Goal: Transaction & Acquisition: Obtain resource

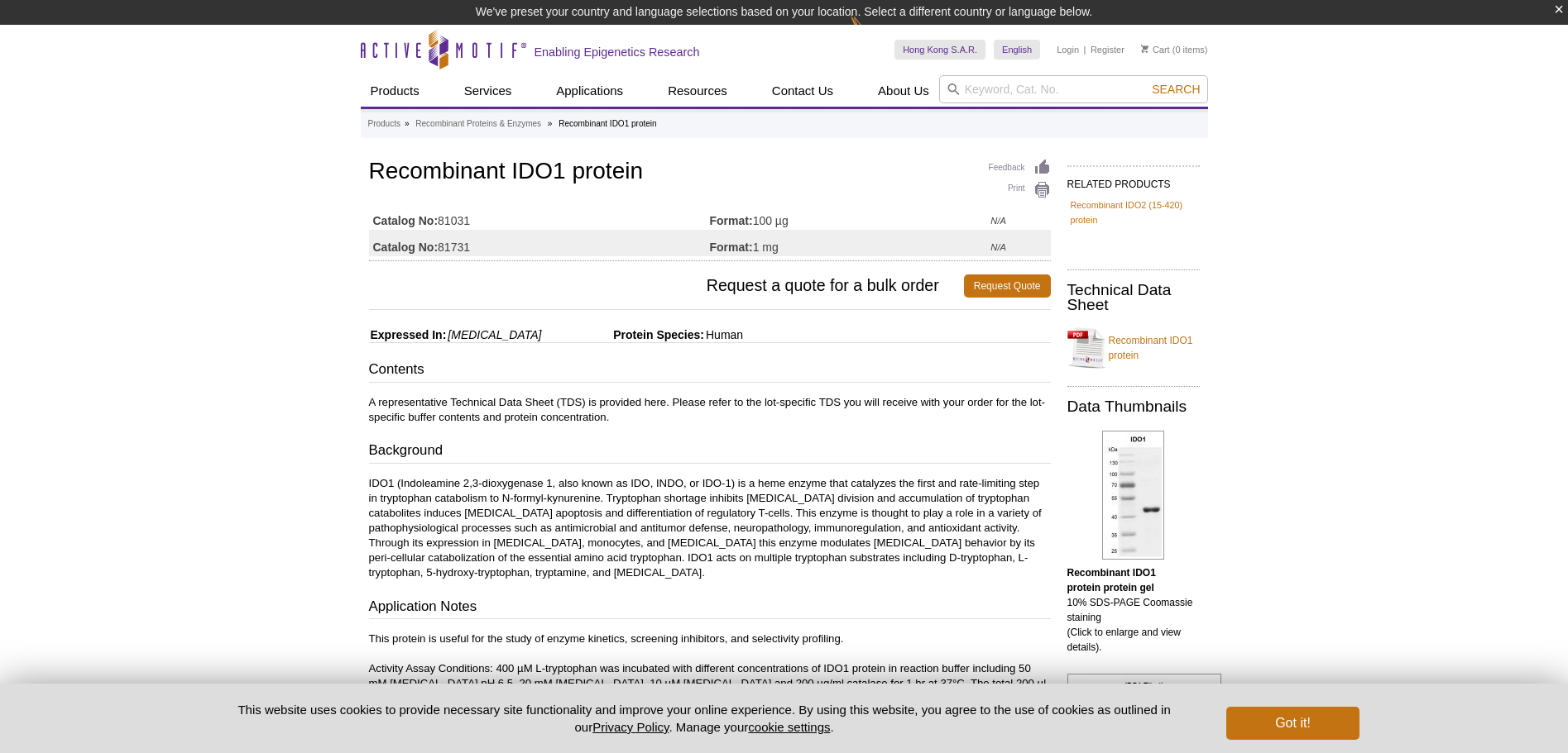
click at [1355, 291] on div "Active Motif Logo Enabling Epigenetics Research 0 Search Skip to content Active…" at bounding box center [784, 707] width 1568 height 1365
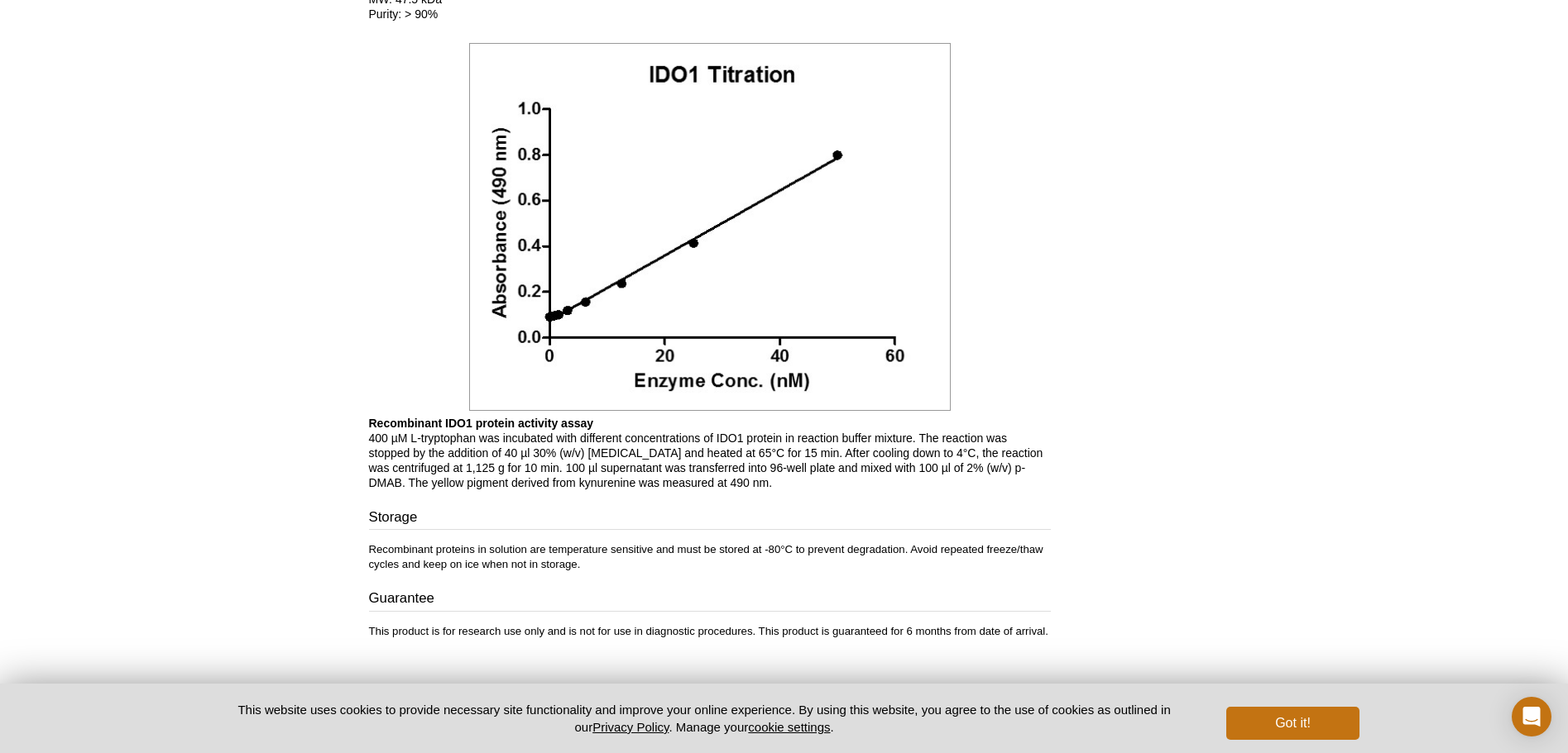
scroll to position [1348, 0]
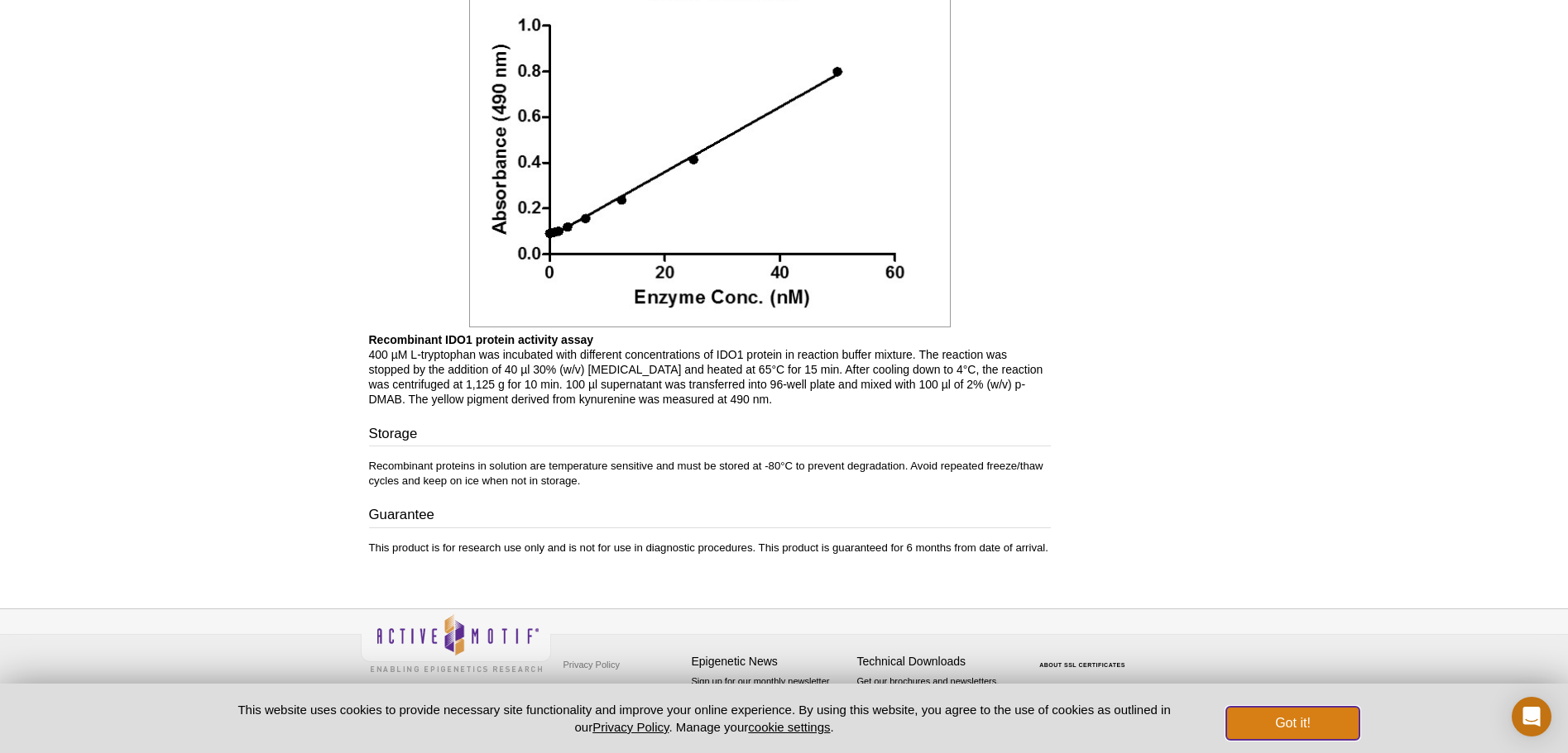
click at [1324, 728] on button "Got it!" at bounding box center [1292, 723] width 132 height 33
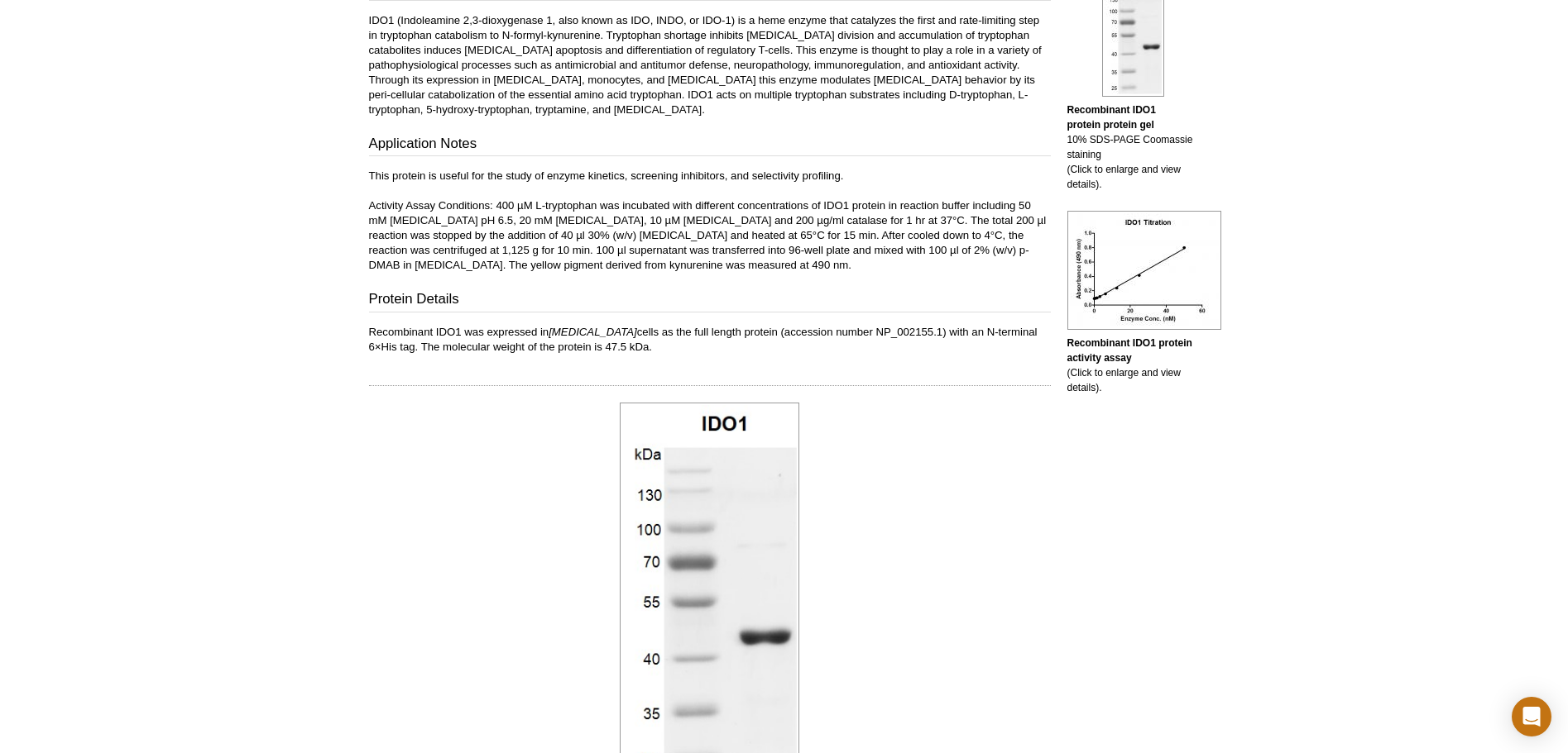
scroll to position [0, 0]
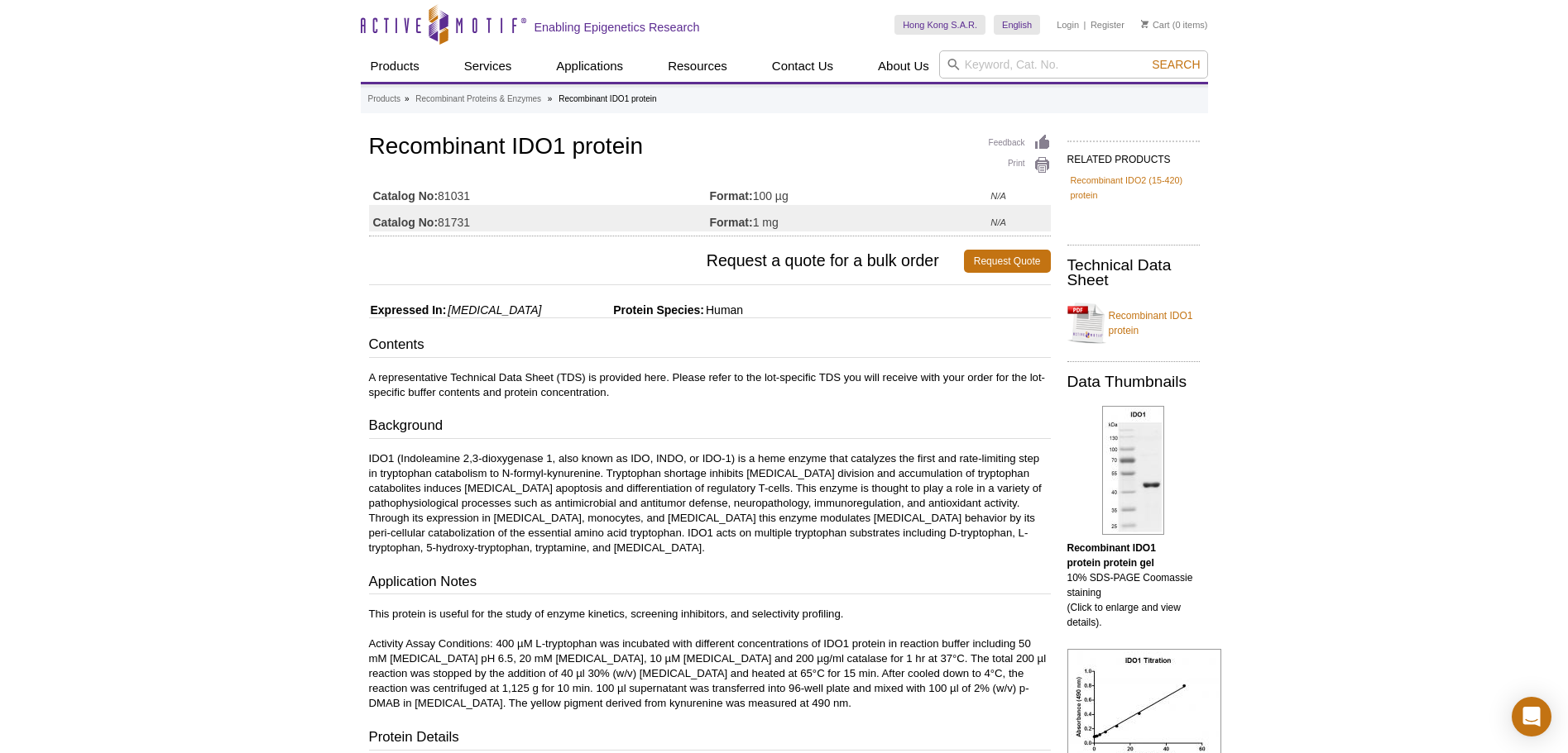
click at [758, 196] on td "Format: 100 µg" at bounding box center [850, 192] width 281 height 26
click at [404, 194] on strong "Catalog No:" at bounding box center [406, 196] width 65 height 14
click at [989, 264] on link "Request Quote" at bounding box center [1007, 261] width 87 height 24
click at [771, 199] on td "Format: 100 µg" at bounding box center [850, 192] width 281 height 26
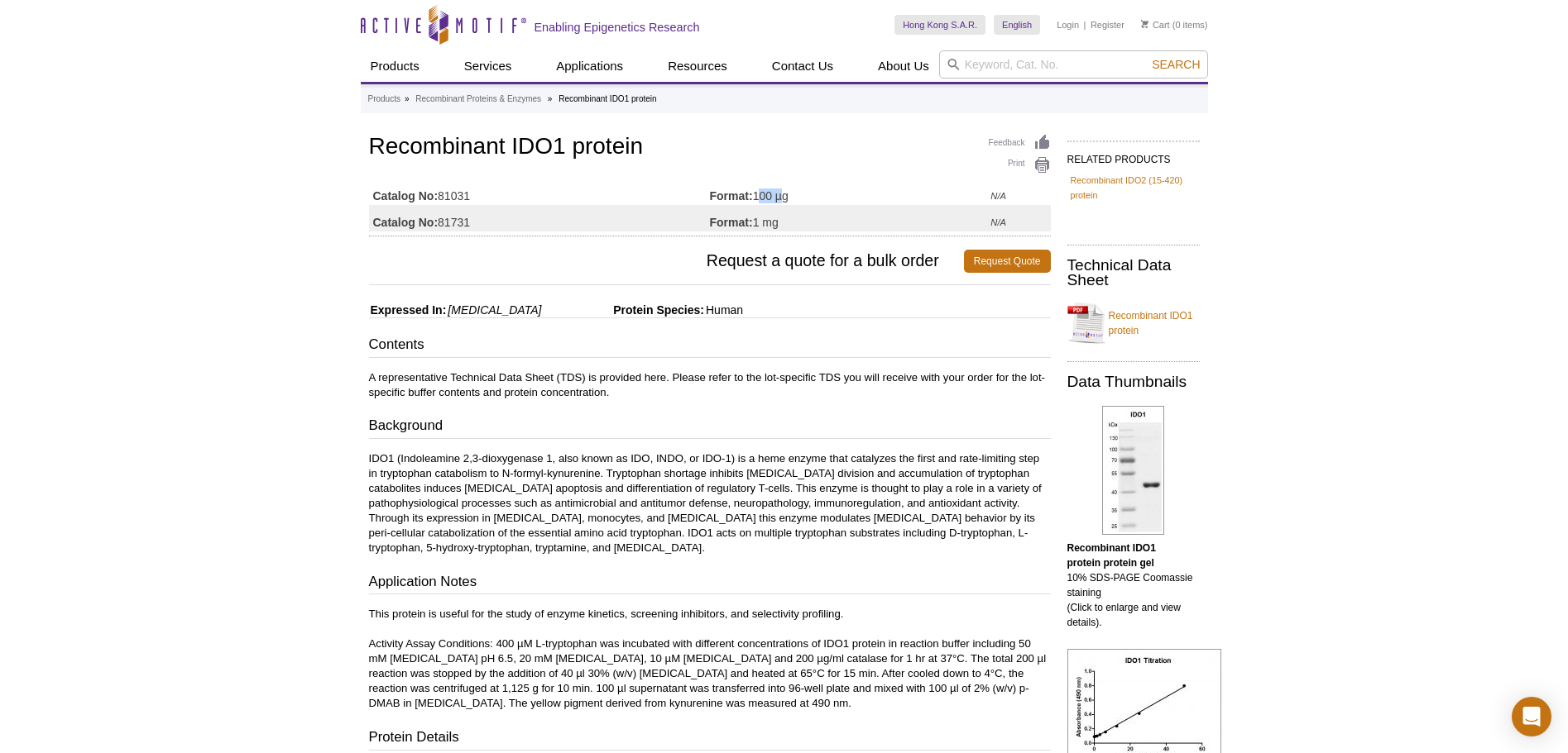
click at [771, 199] on td "Format: 100 µg" at bounding box center [850, 192] width 281 height 26
click at [1016, 193] on td "N/A" at bounding box center [1020, 192] width 60 height 26
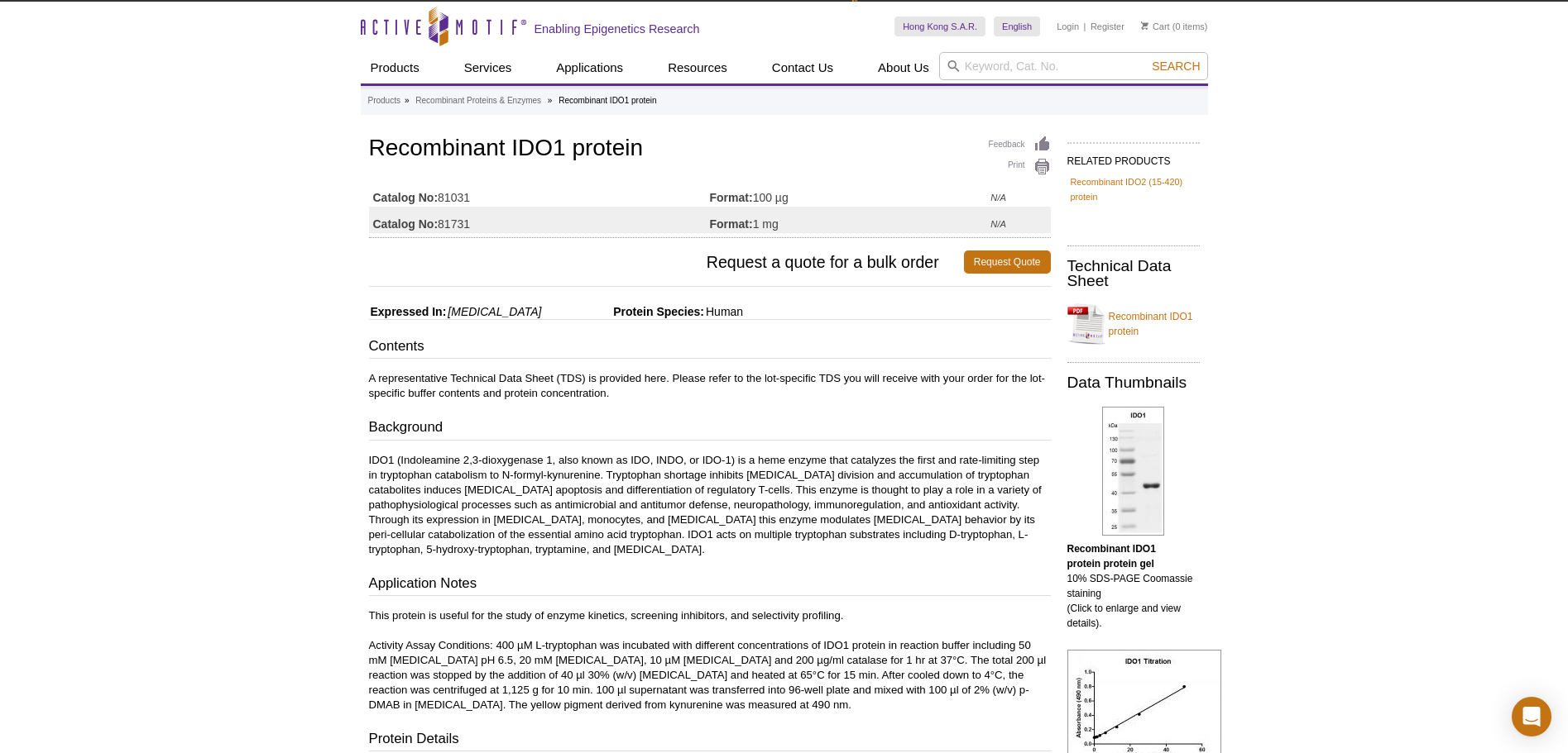
click at [383, 193] on strong "Catalog No:" at bounding box center [406, 197] width 65 height 14
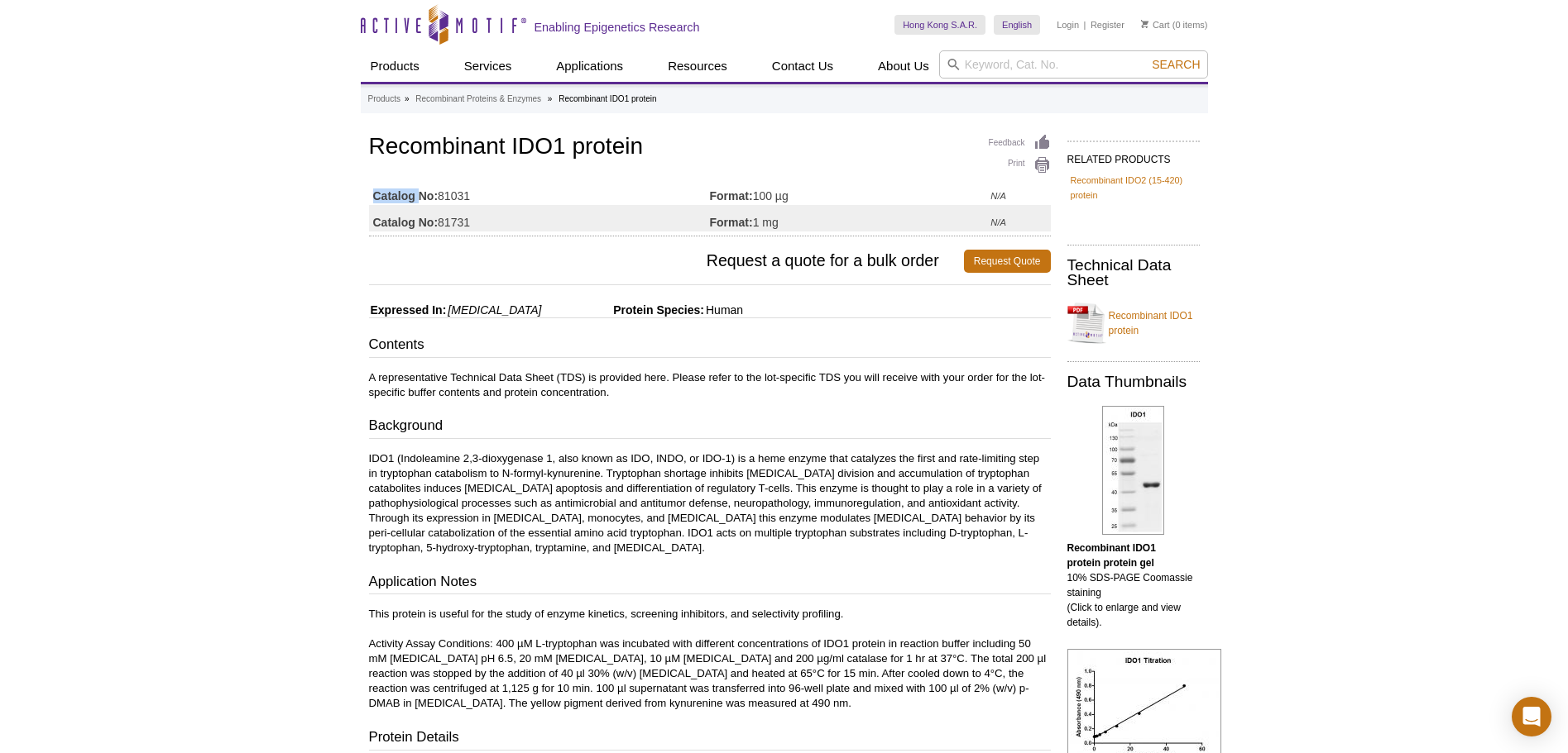
click at [383, 193] on strong "Catalog No:" at bounding box center [406, 196] width 65 height 14
click at [546, 392] on p "A representative Technical Data Sheet (TDS) is provided here. Please refer to t…" at bounding box center [710, 385] width 682 height 30
